Goal: Information Seeking & Learning: Learn about a topic

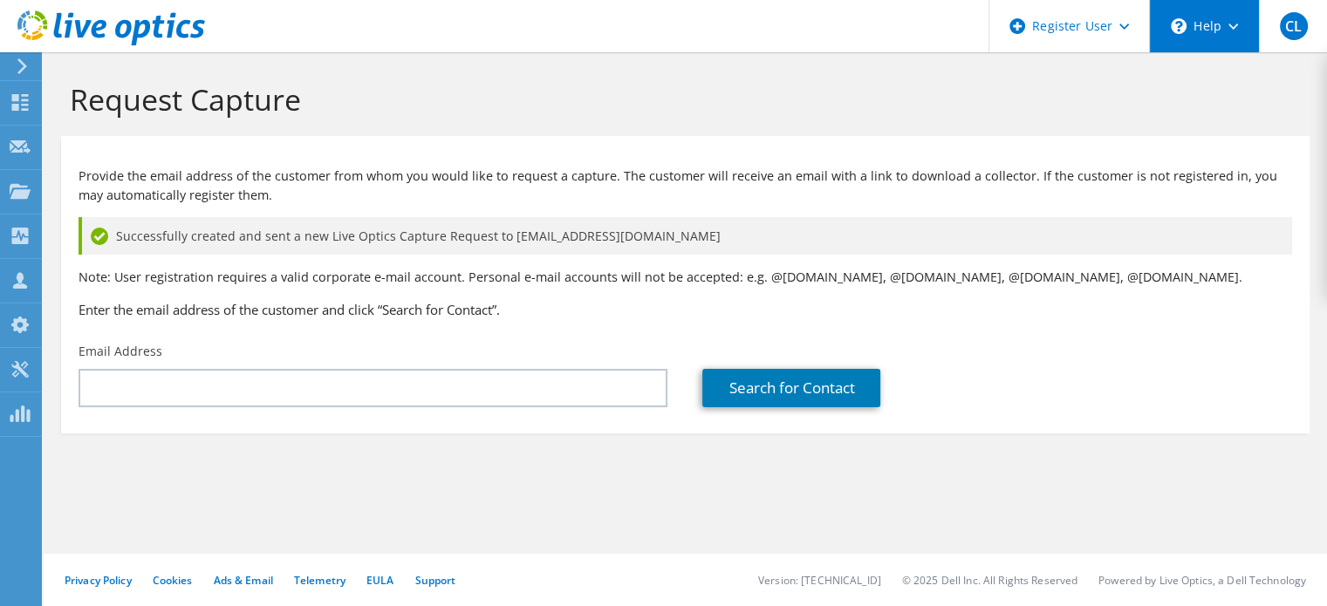
click at [1215, 24] on div "\n Help" at bounding box center [1204, 26] width 110 height 52
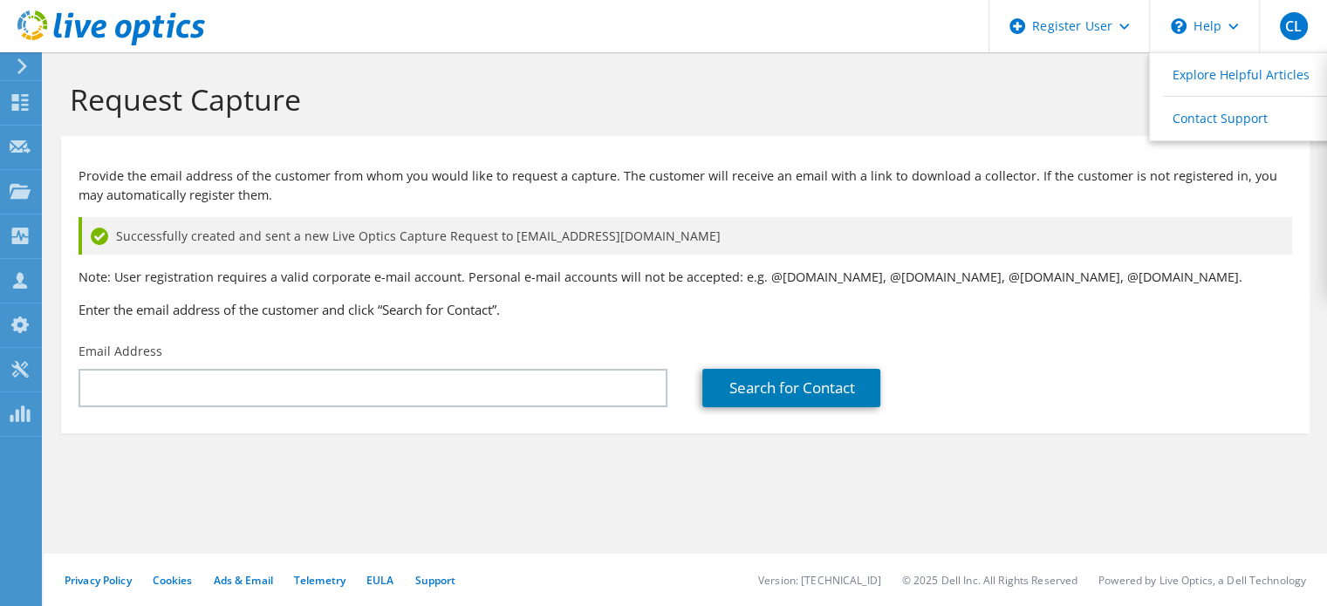
click at [33, 19] on icon at bounding box center [111, 28] width 188 height 36
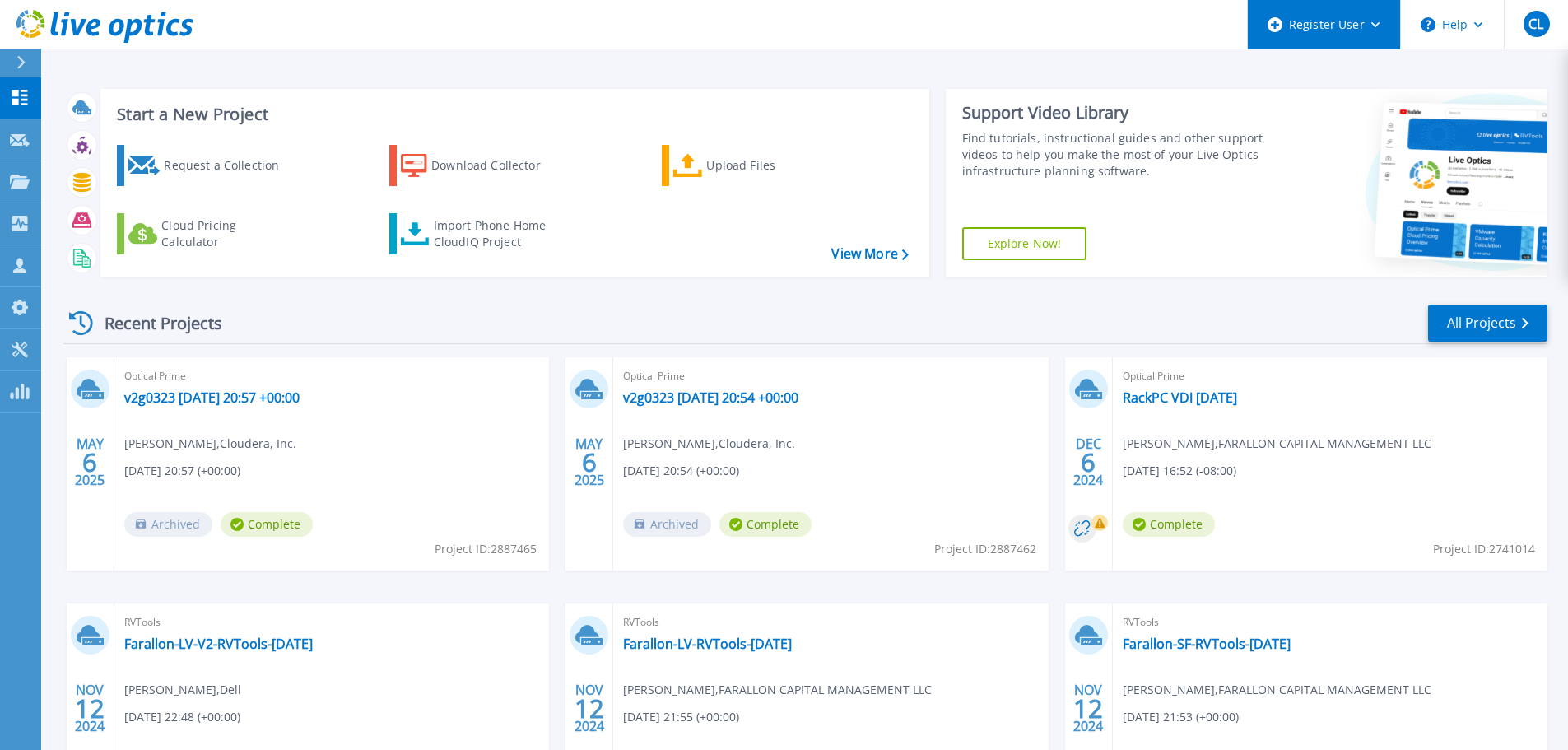
click at [1263, 29] on div "Register User" at bounding box center [1324, 25] width 152 height 49
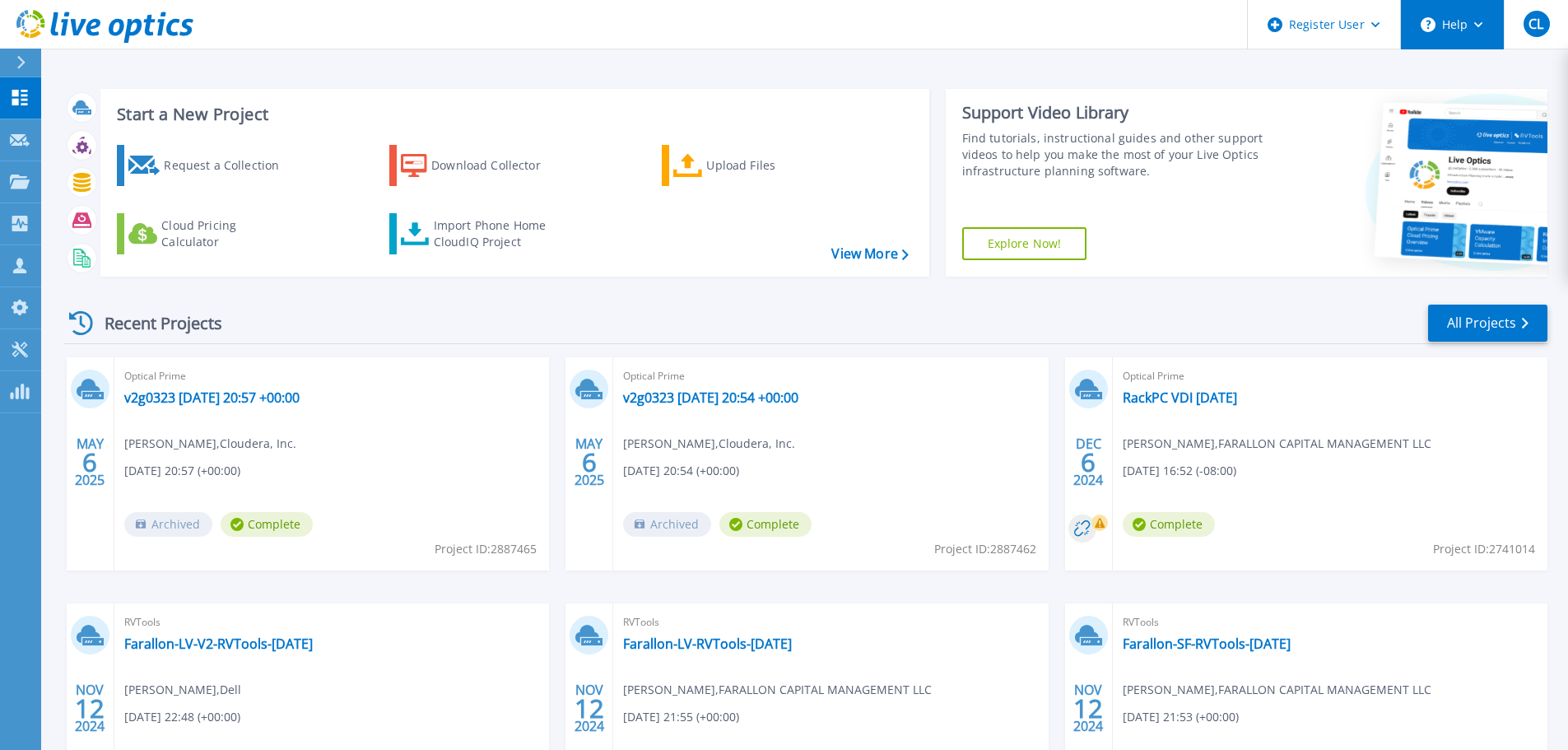
click at [1263, 17] on button "Help" at bounding box center [1452, 25] width 103 height 49
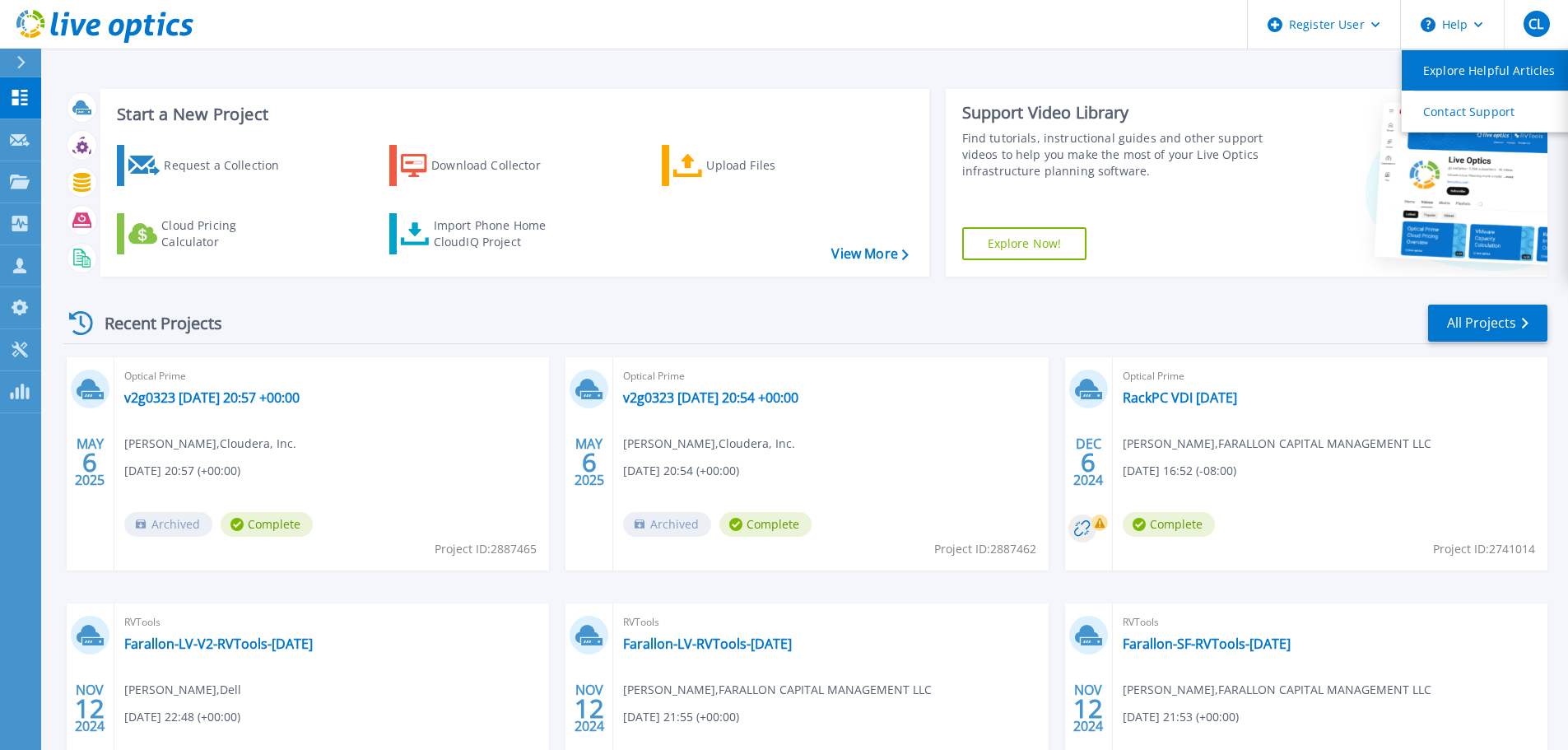
click at [1263, 82] on link "Explore Helpful Articles" at bounding box center [1493, 70] width 184 height 41
click at [18, 55] on div at bounding box center [28, 62] width 26 height 28
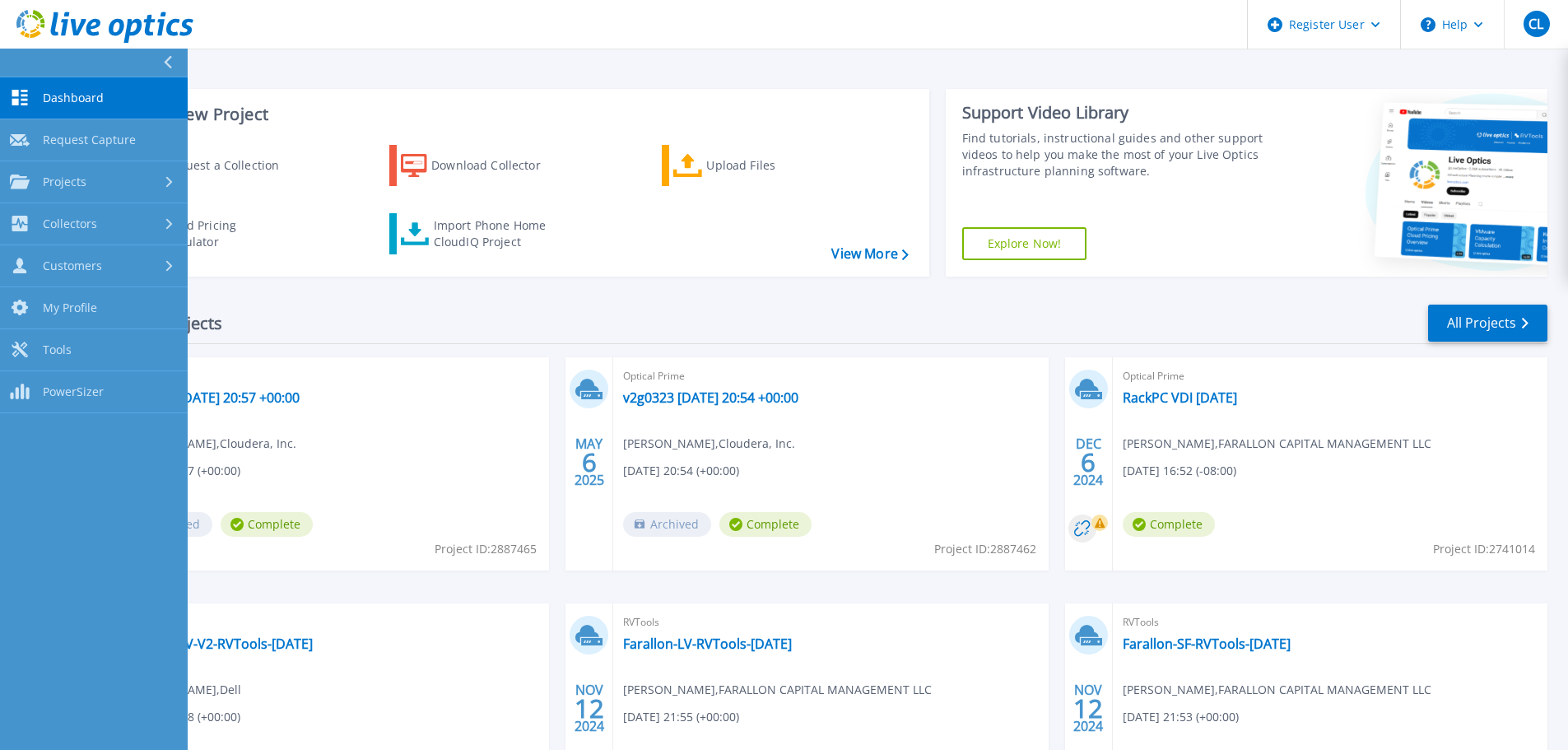
click at [164, 56] on icon at bounding box center [168, 62] width 9 height 13
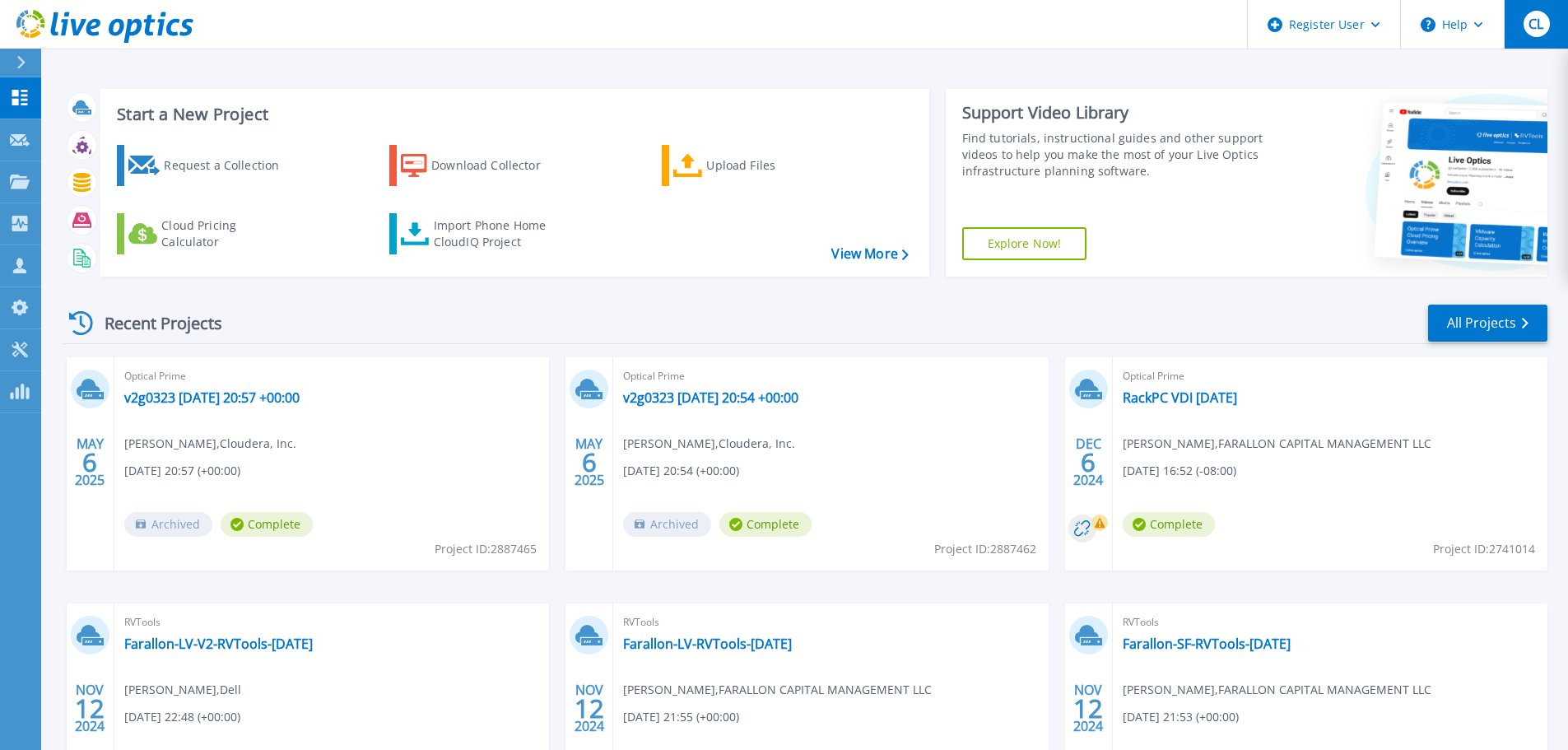
click at [1263, 34] on button "CL" at bounding box center [1536, 24] width 64 height 48
